Goal: Information Seeking & Learning: Learn about a topic

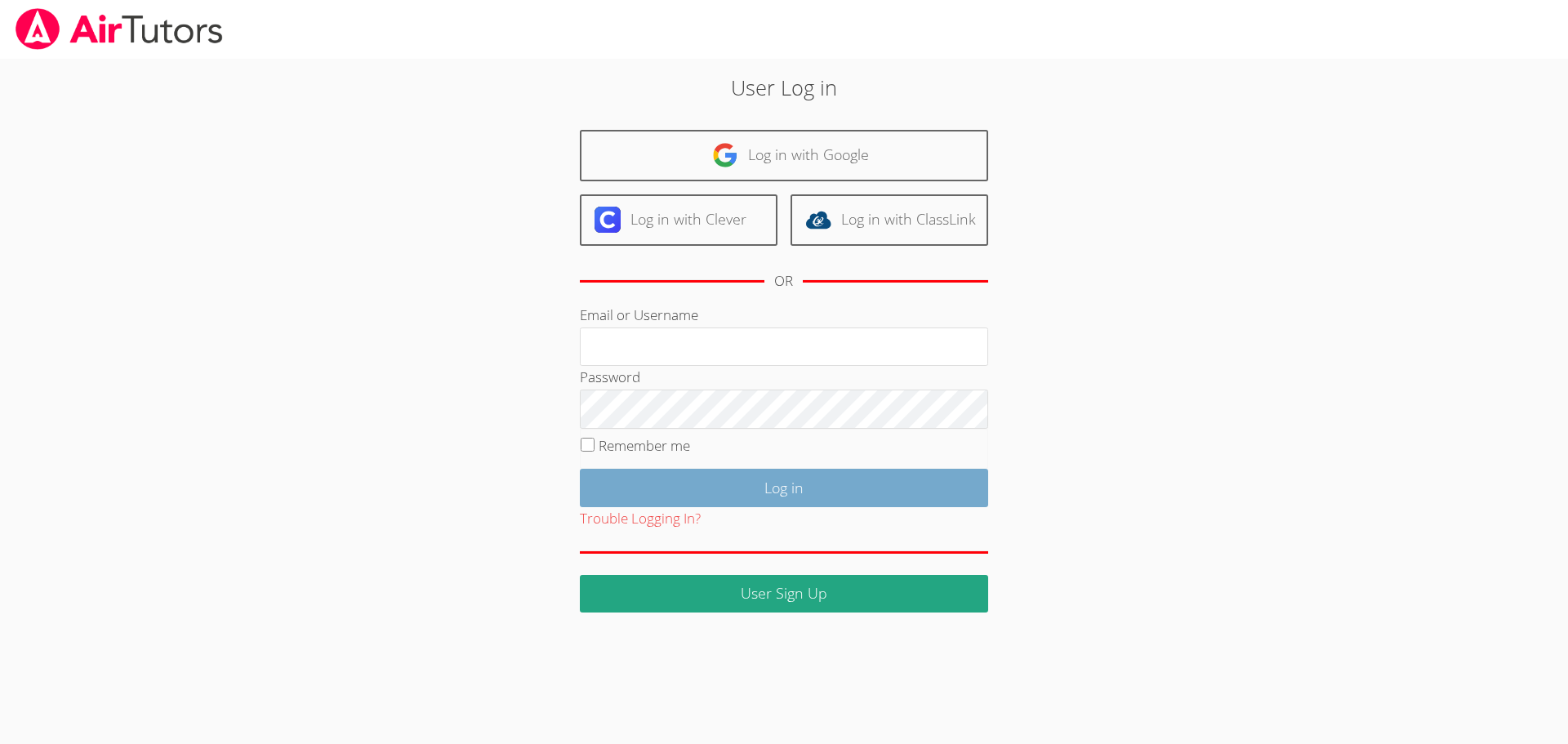
type input "jcarballo@bhusd.com"
click at [717, 486] on input "Log in" at bounding box center [784, 488] width 409 height 39
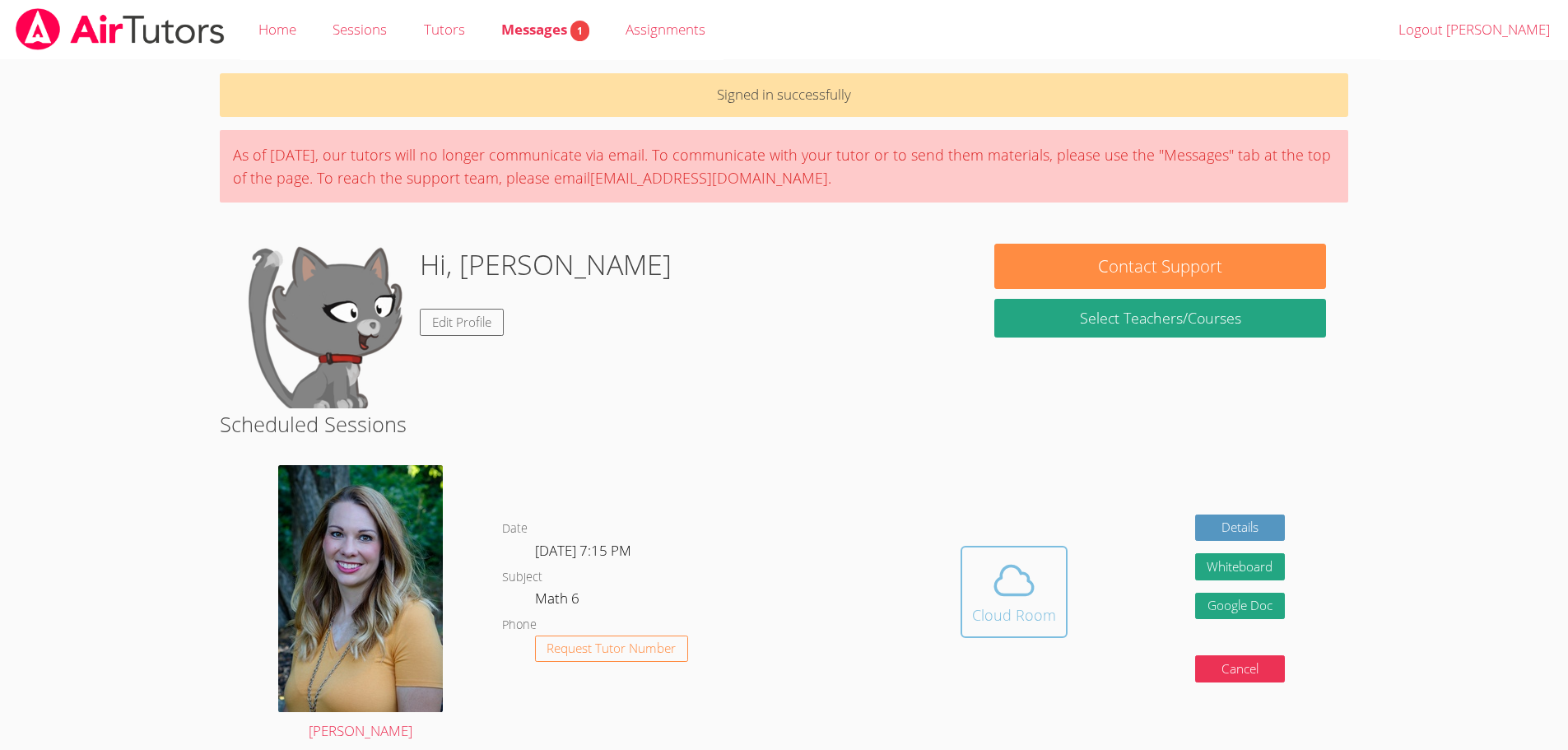
click at [1023, 605] on div "Cloud Room" at bounding box center [1015, 615] width 84 height 23
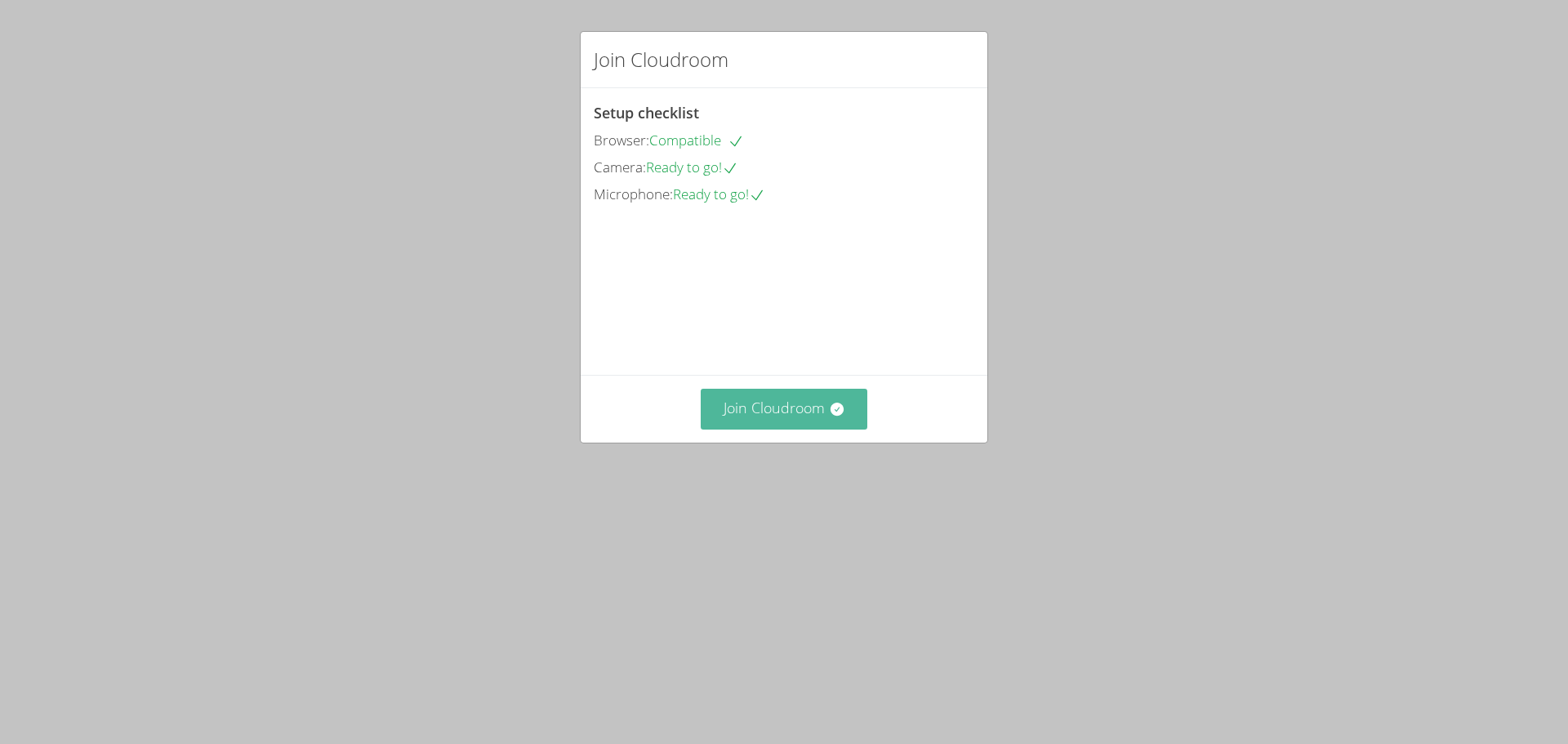
click at [768, 429] on button "Join Cloudroom" at bounding box center [784, 409] width 167 height 40
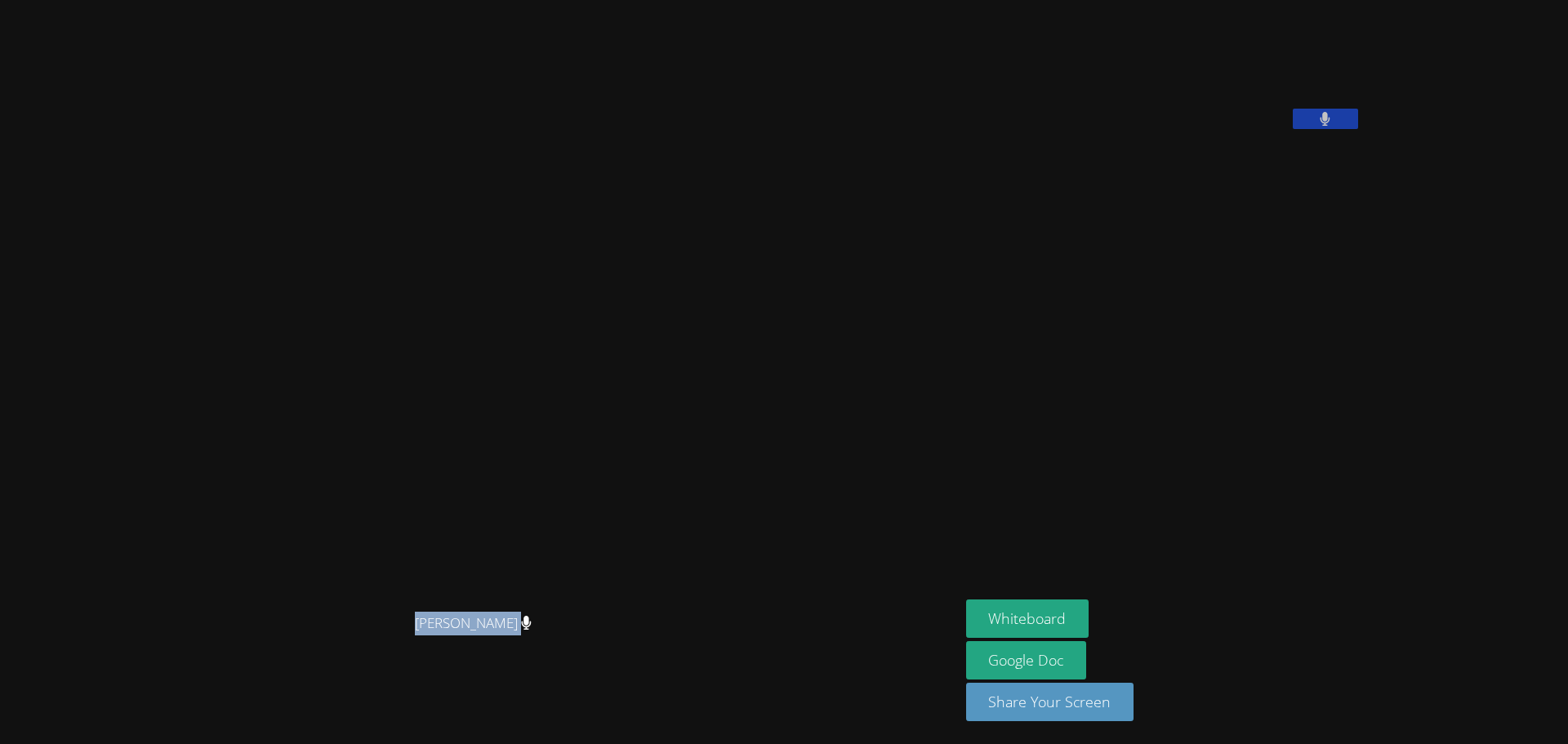
drag, startPoint x: 557, startPoint y: 642, endPoint x: 410, endPoint y: 671, distance: 149.8
click at [410, 670] on div "Hilary Collier" at bounding box center [480, 638] width 947 height 66
click at [481, 596] on video at bounding box center [479, 340] width 245 height 532
click at [589, 606] on video at bounding box center [479, 340] width 245 height 532
click at [516, 662] on div "[PERSON_NAME]" at bounding box center [480, 638] width 947 height 66
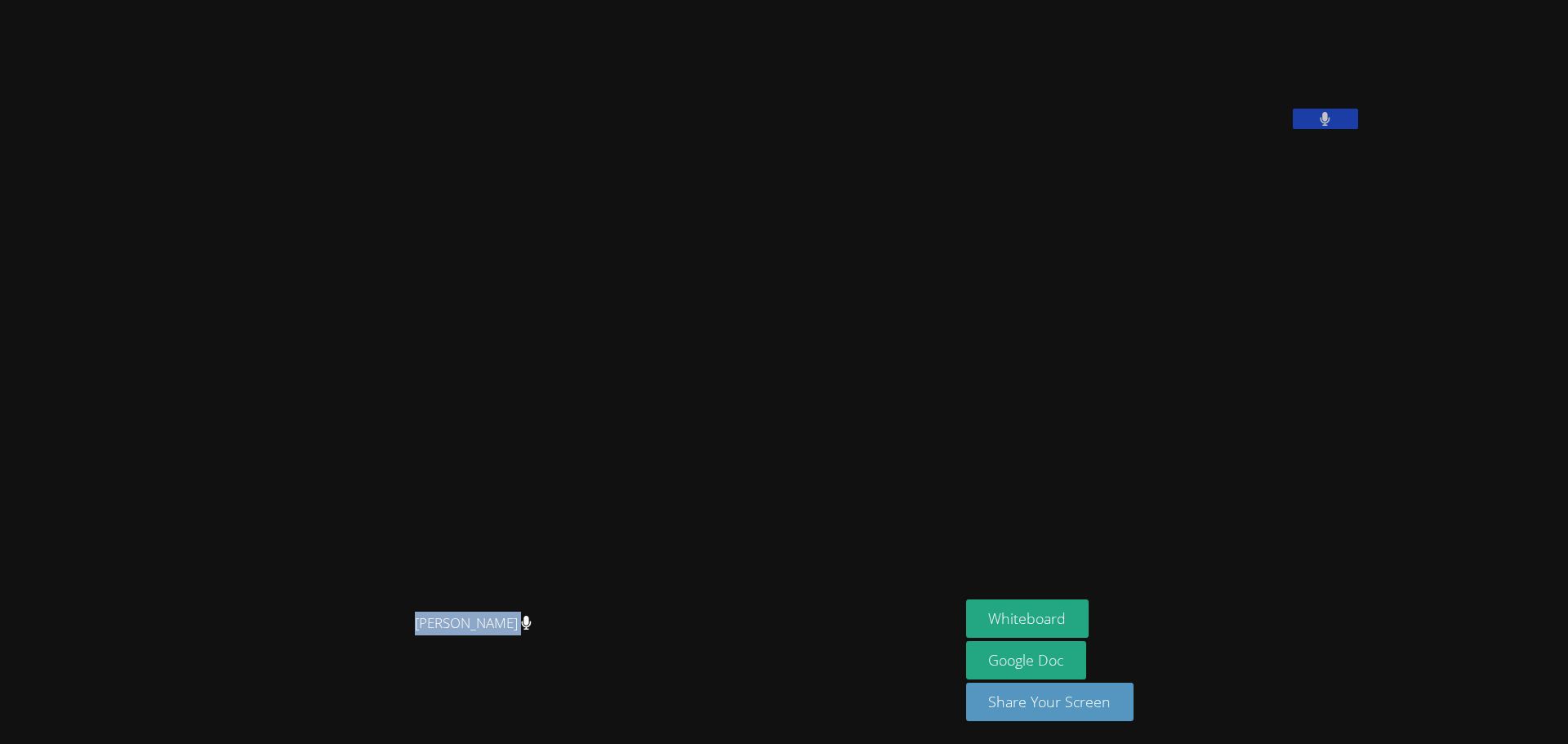
click at [517, 662] on div "[PERSON_NAME]" at bounding box center [480, 638] width 947 height 66
drag, startPoint x: 570, startPoint y: 626, endPoint x: 553, endPoint y: 651, distance: 30.2
click at [553, 651] on div "Hilary Collier Hilary Collier" at bounding box center [480, 372] width 947 height 598
drag, startPoint x: 557, startPoint y: 645, endPoint x: 572, endPoint y: 642, distance: 15.3
click at [579, 642] on div "[PERSON_NAME]" at bounding box center [480, 638] width 947 height 66
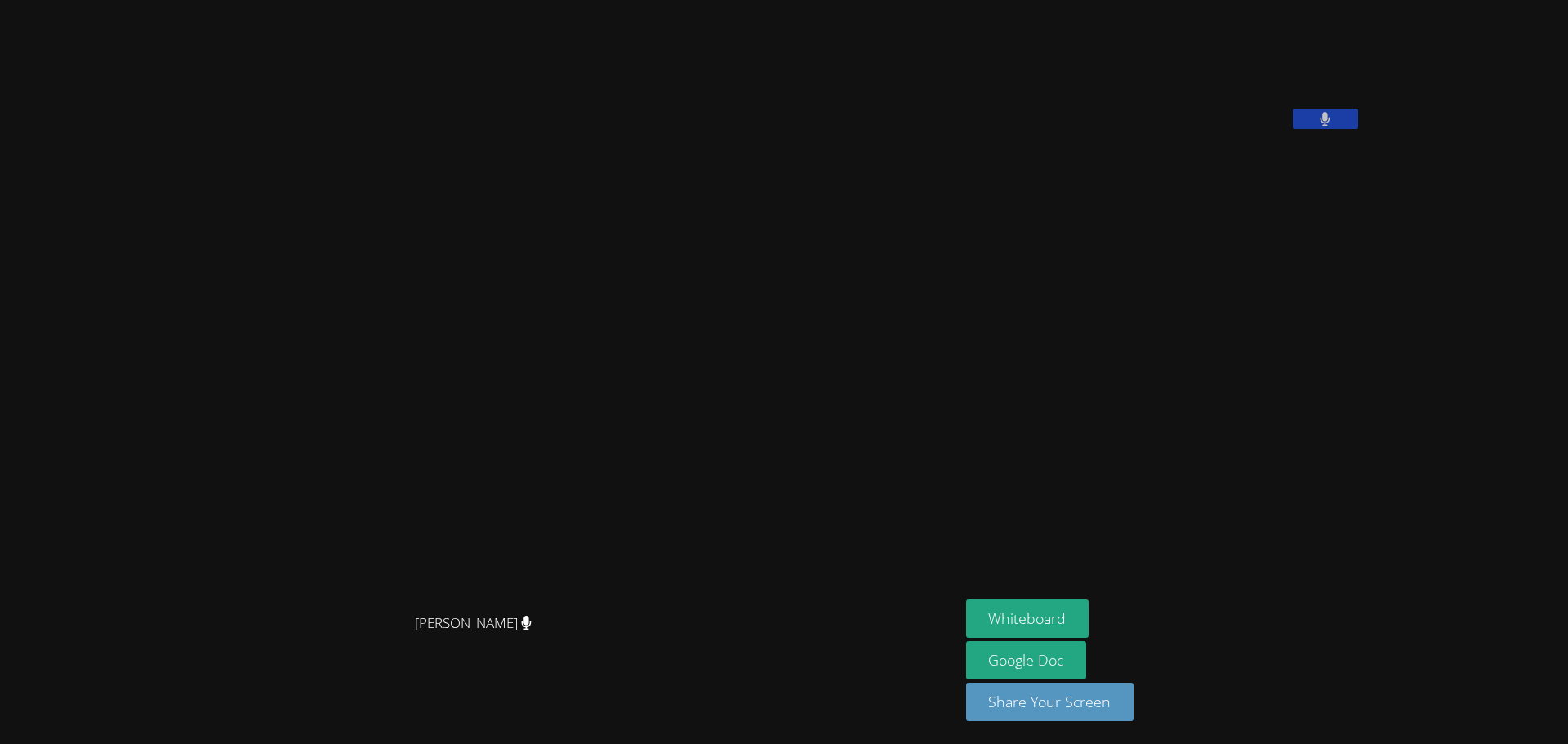
drag, startPoint x: 1374, startPoint y: 386, endPoint x: 1076, endPoint y: 352, distance: 299.9
click at [1140, 381] on aside "Jacob Carballo Whiteboard Google Doc Share Your Screen" at bounding box center [1164, 372] width 409 height 744
drag, startPoint x: 1158, startPoint y: 335, endPoint x: 1279, endPoint y: 378, distance: 128.4
click at [1279, 378] on aside "Jacob Carballo Whiteboard Google Doc Share Your Screen" at bounding box center [1164, 372] width 409 height 744
click at [1119, 578] on aside "Jacob Carballo Whiteboard Google Doc Share Your Screen" at bounding box center [1164, 372] width 409 height 744
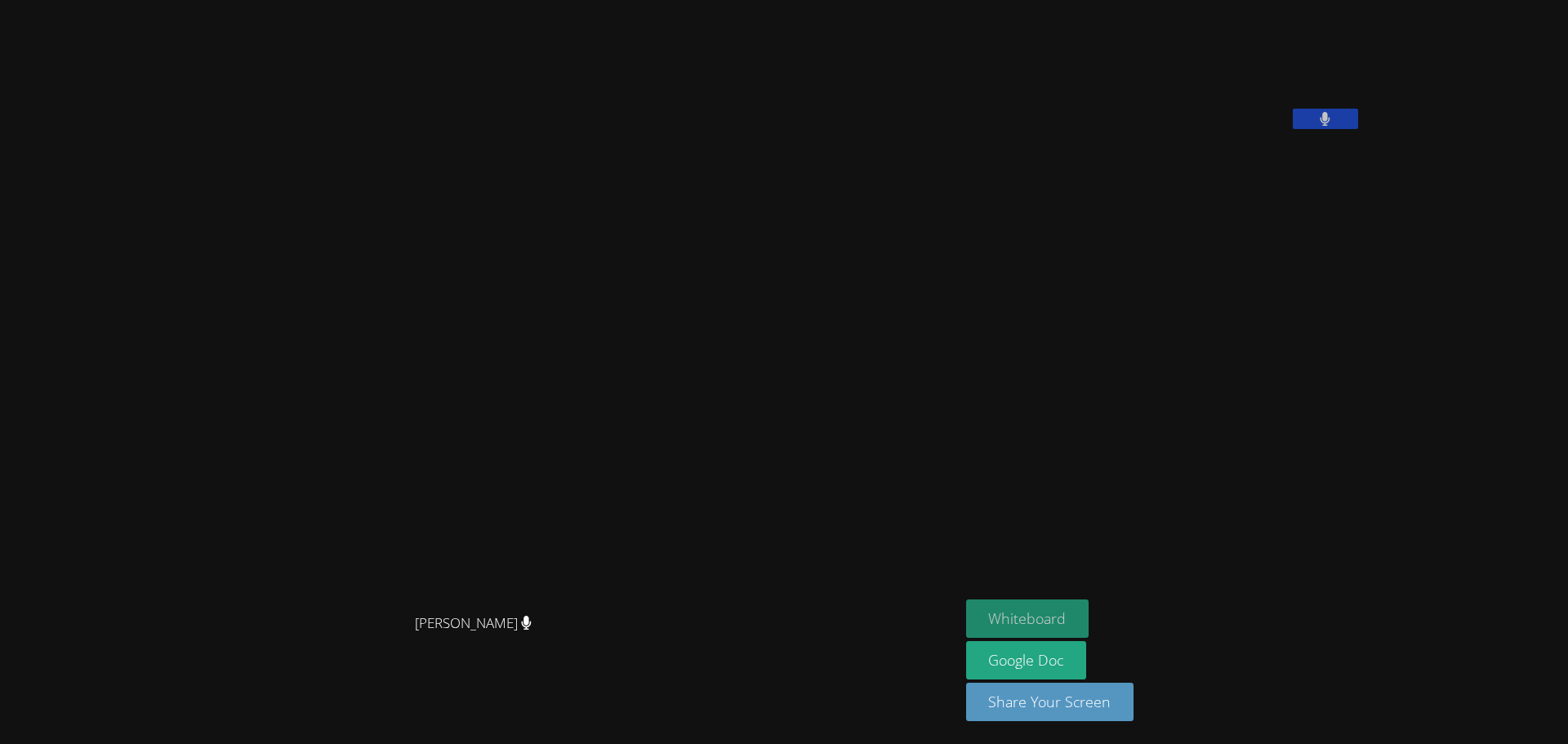
click at [1090, 609] on button "Whiteboard" at bounding box center [1027, 619] width 123 height 39
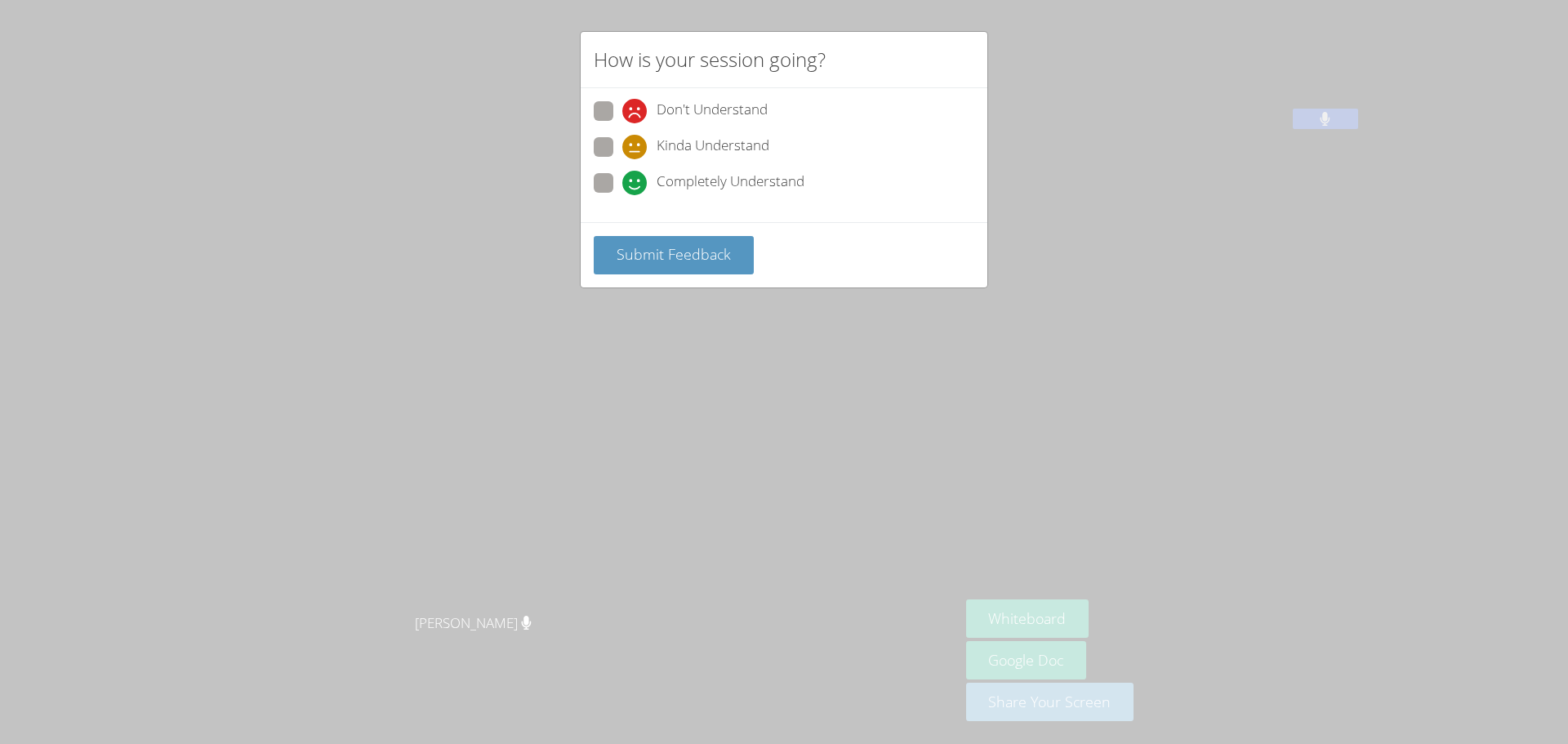
drag, startPoint x: 585, startPoint y: 189, endPoint x: 628, endPoint y: 191, distance: 43.0
click at [610, 193] on div "Don't Understand Kinda Understand Completely Understand" at bounding box center [784, 154] width 407 height 134
click at [622, 186] on icon at bounding box center [634, 183] width 25 height 25
click at [622, 186] on input "Completely Understand" at bounding box center [629, 179] width 14 height 14
radio input "true"
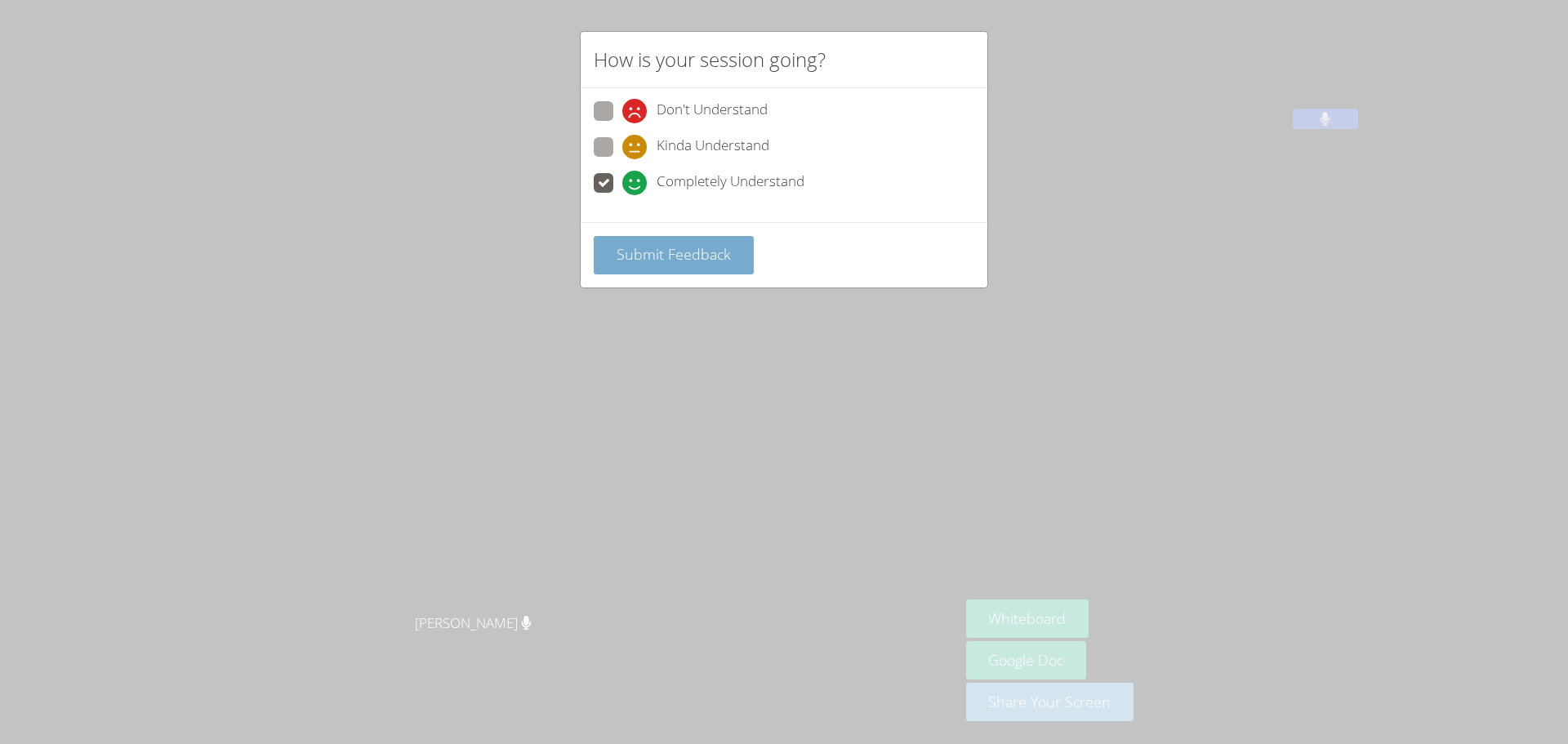
click at [702, 258] on span "Submit Feedback" at bounding box center [674, 253] width 115 height 19
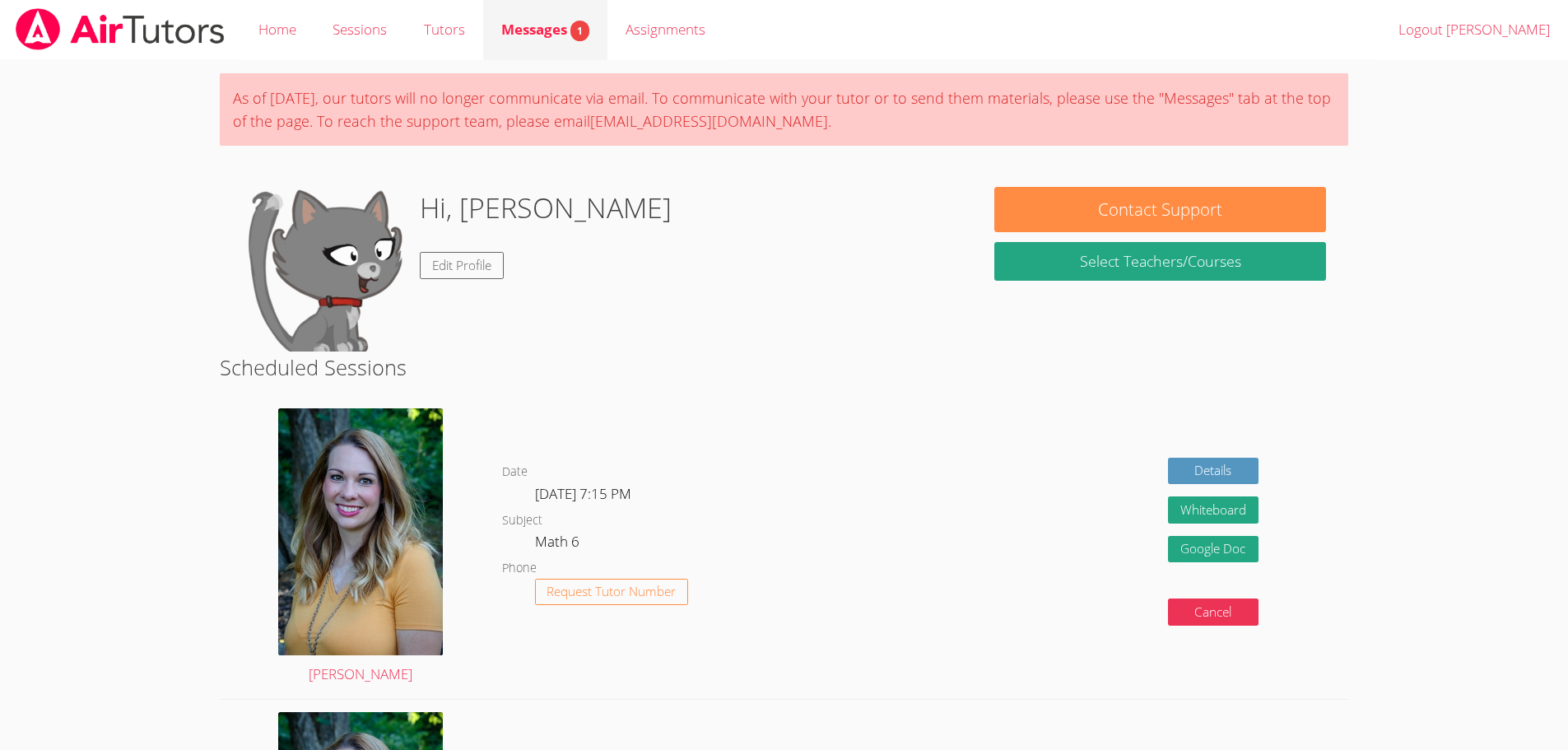
click at [522, 40] on div "Messages 1" at bounding box center [545, 30] width 89 height 24
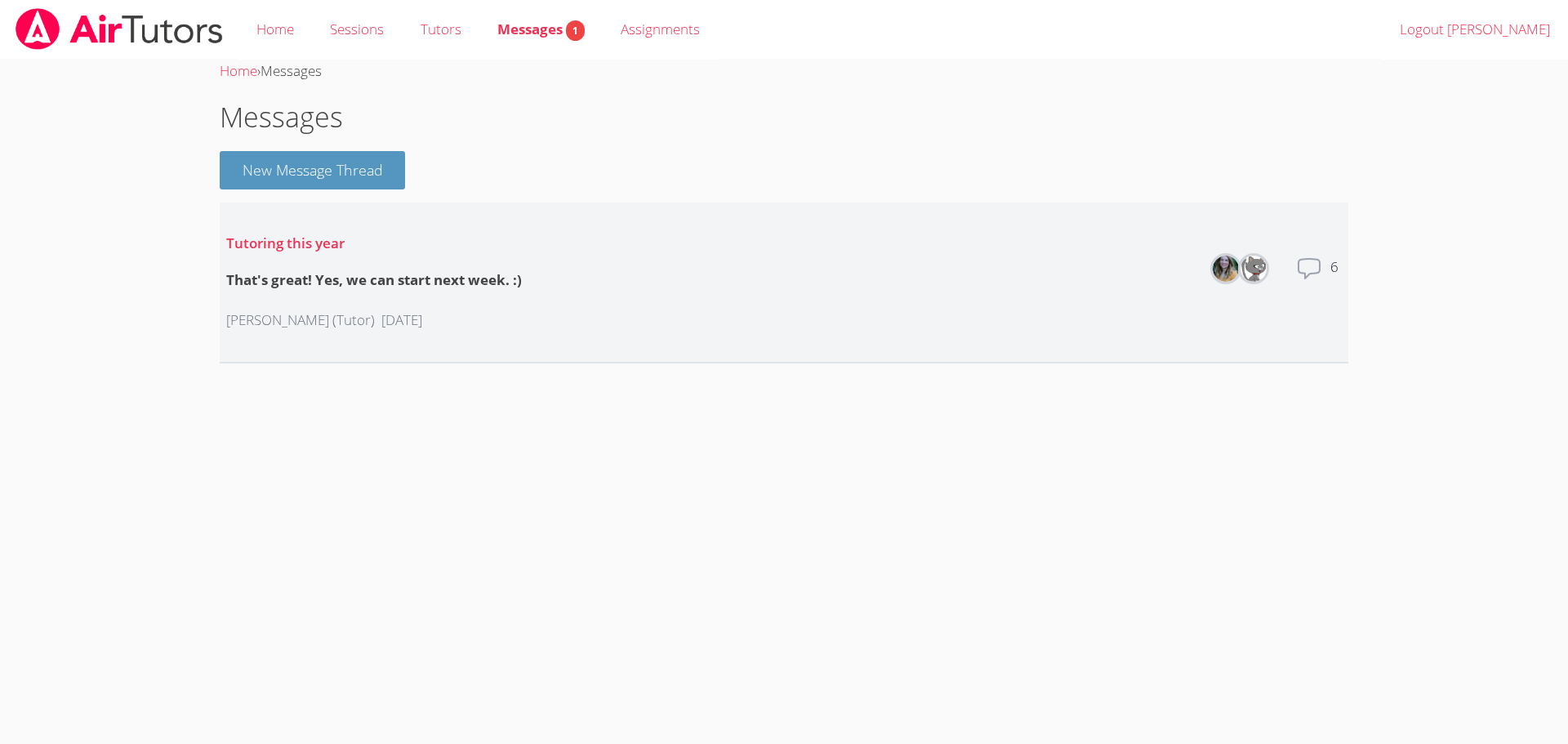
click at [1313, 259] on icon at bounding box center [1309, 268] width 21 height 19
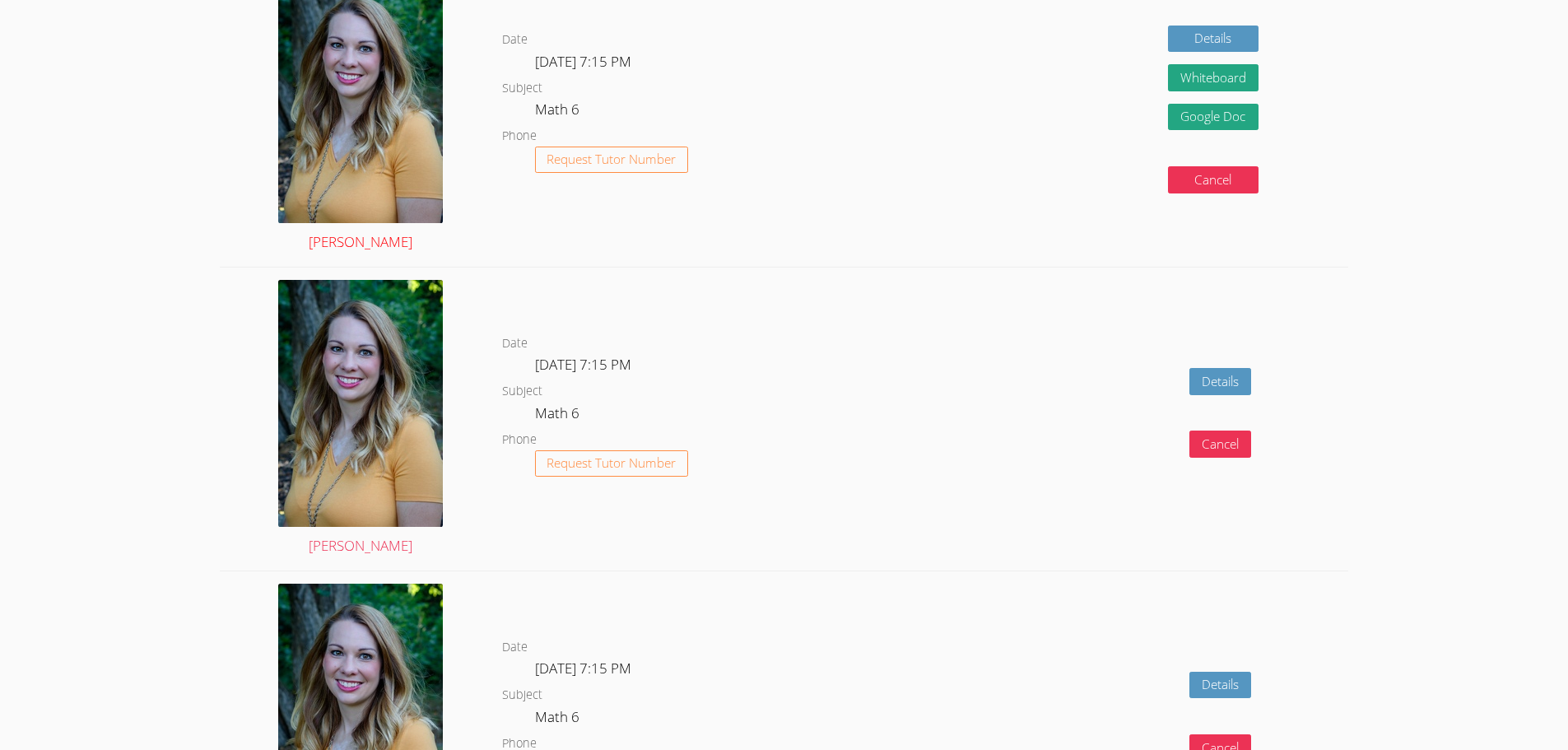
scroll to position [412, 0]
